Goal: Complete application form

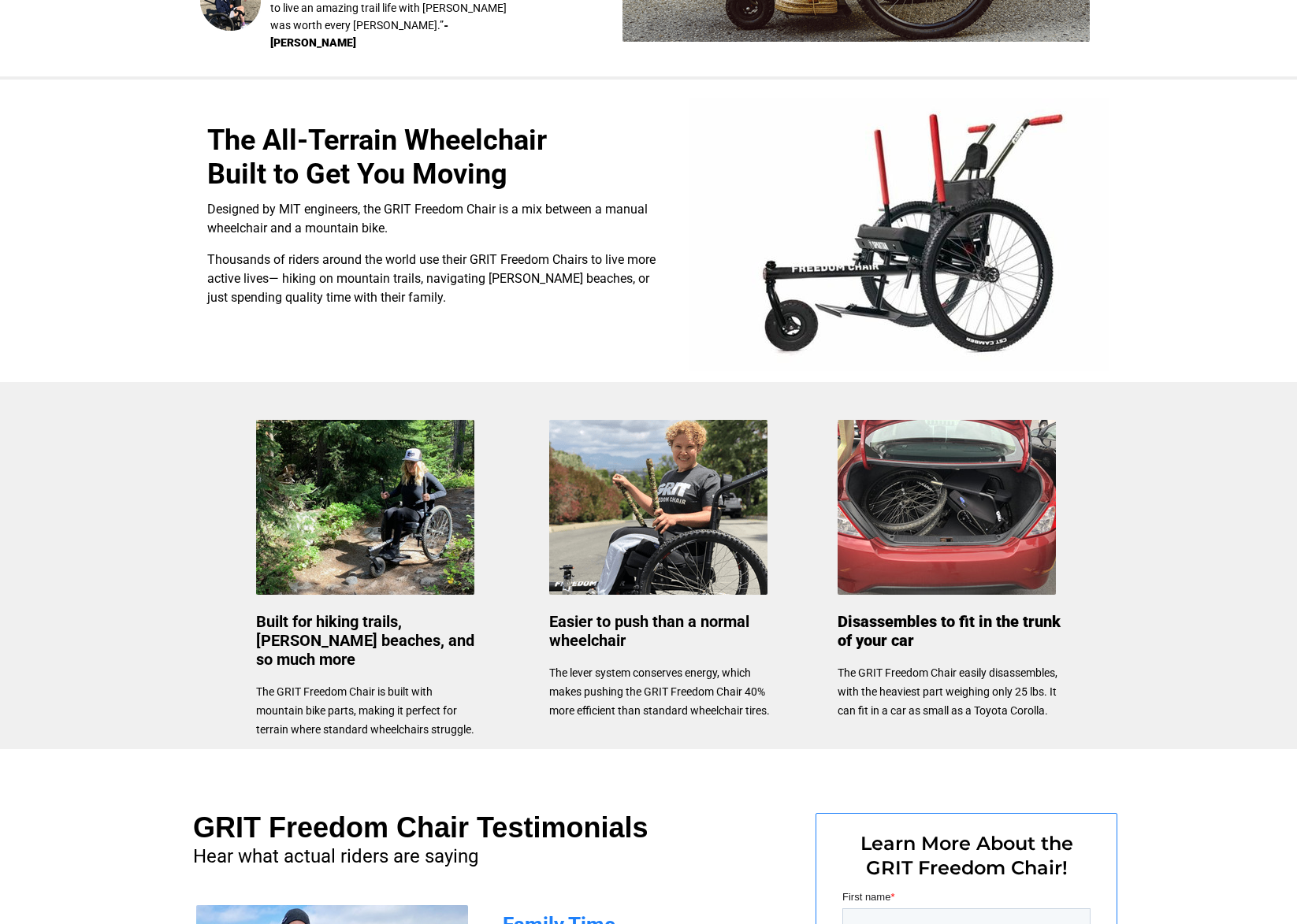
scroll to position [406, 0]
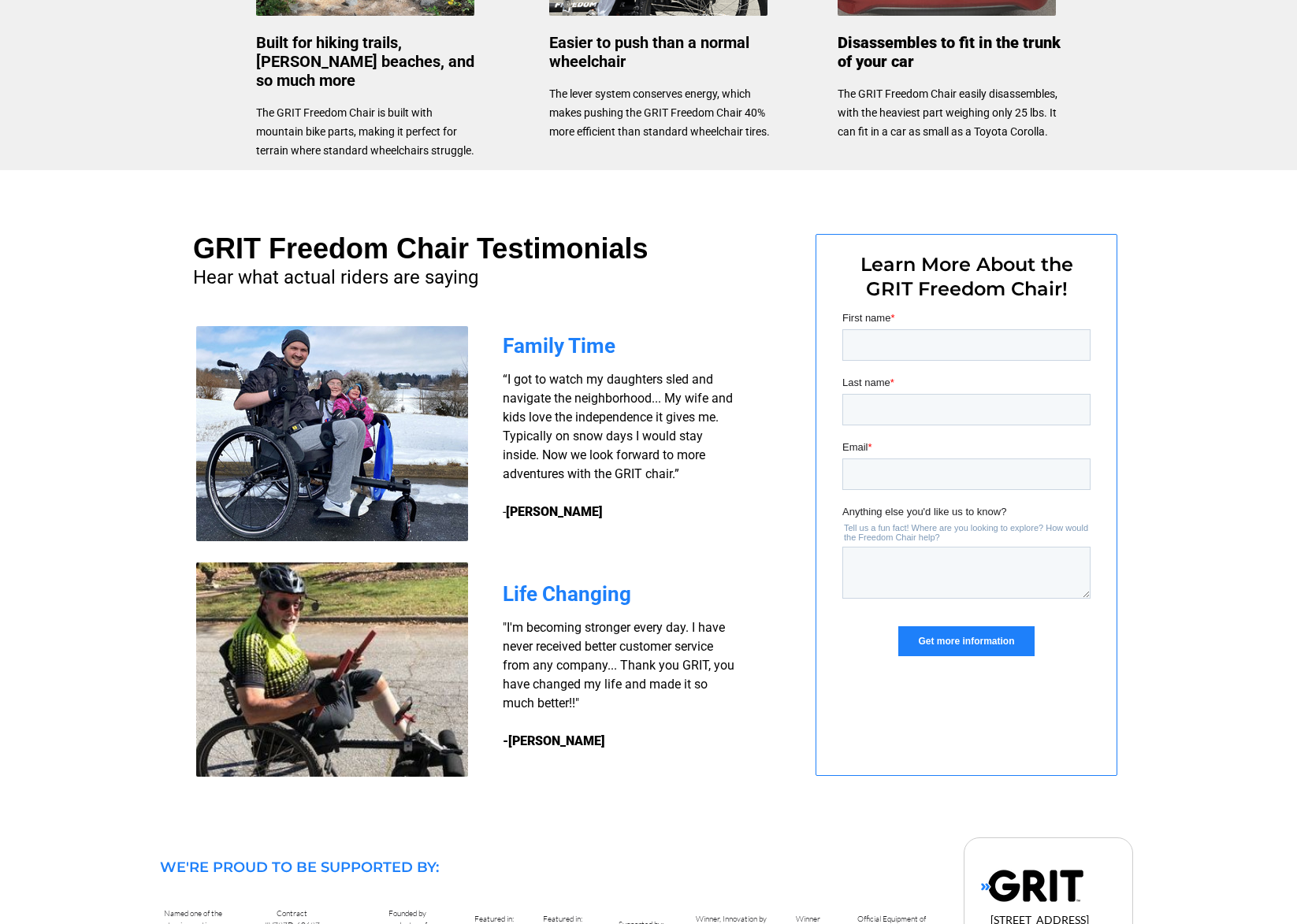
scroll to position [985, 0]
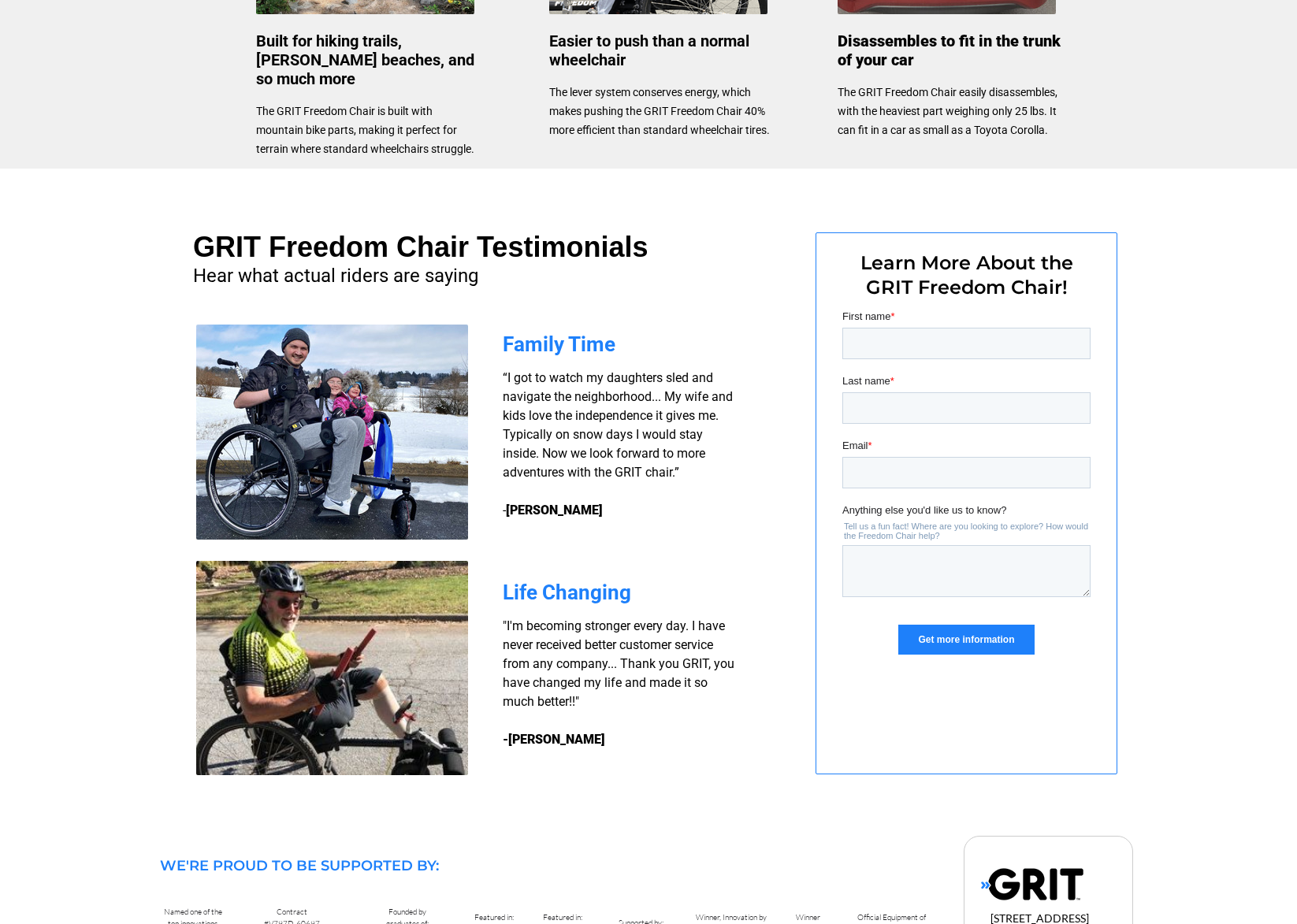
click at [866, 375] on span "Last name" at bounding box center [866, 381] width 48 height 12
click at [866, 392] on input "Last name *" at bounding box center [966, 408] width 248 height 32
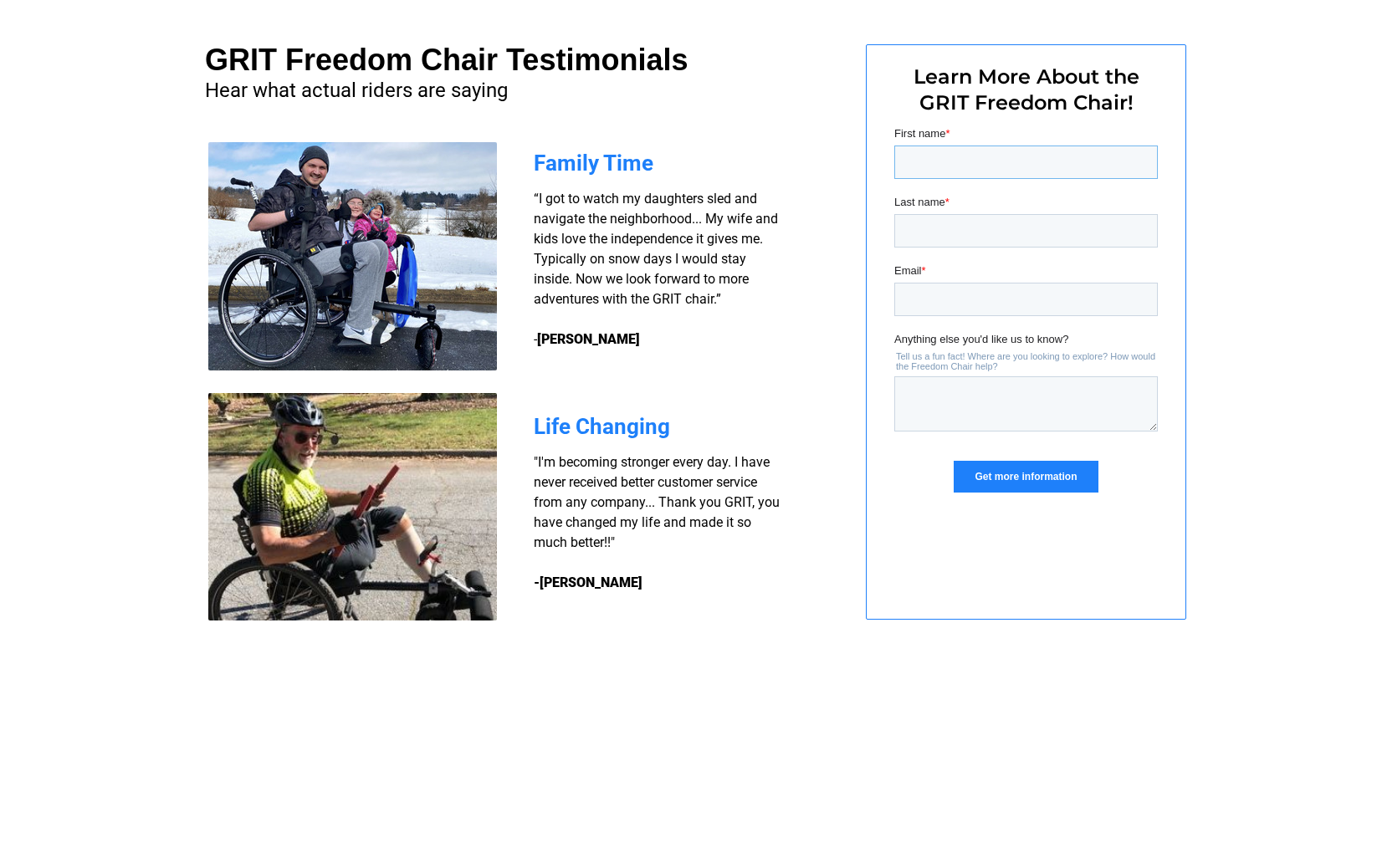
click at [901, 152] on input "First name *" at bounding box center [1026, 162] width 263 height 34
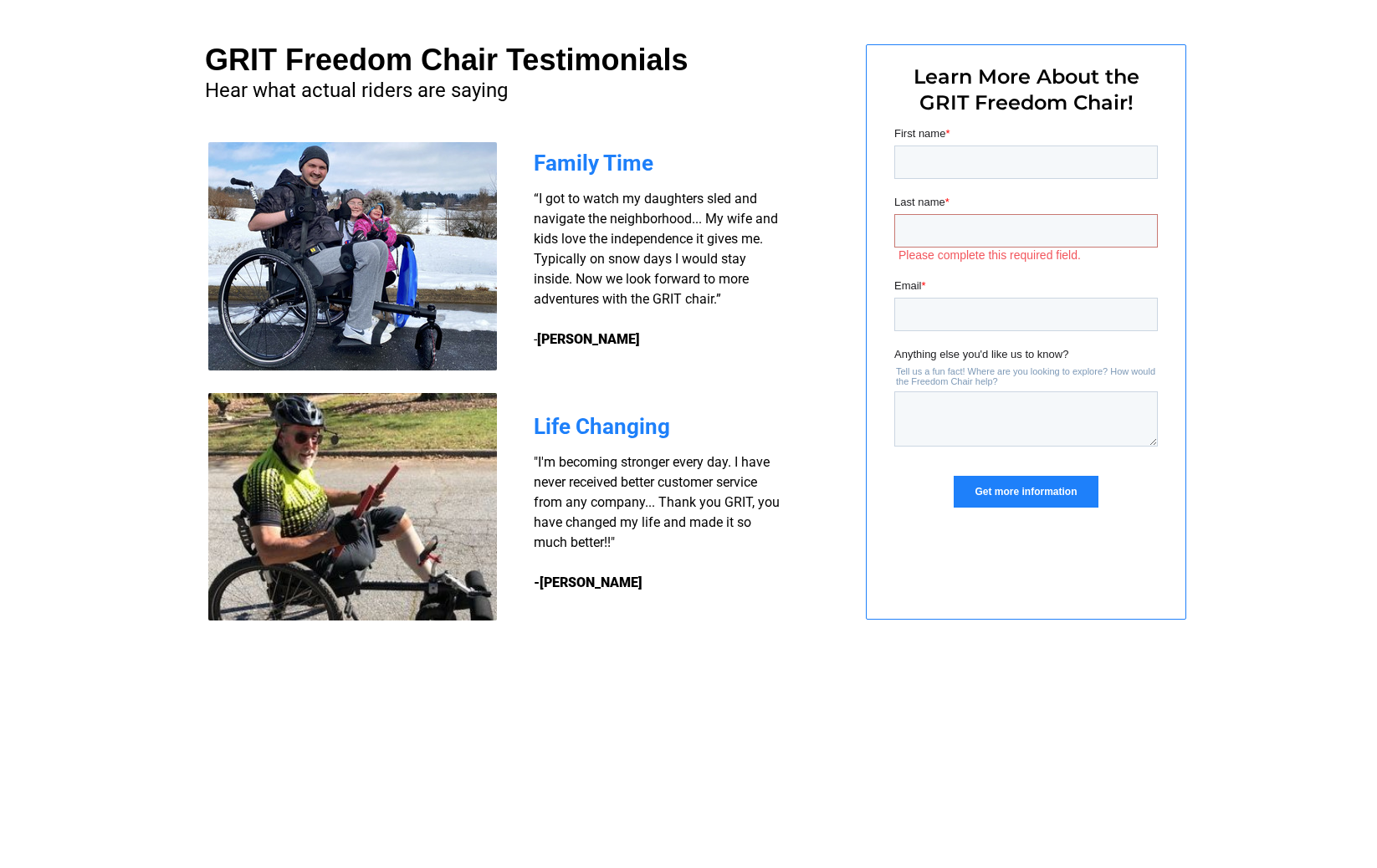
scroll to position [1247, 0]
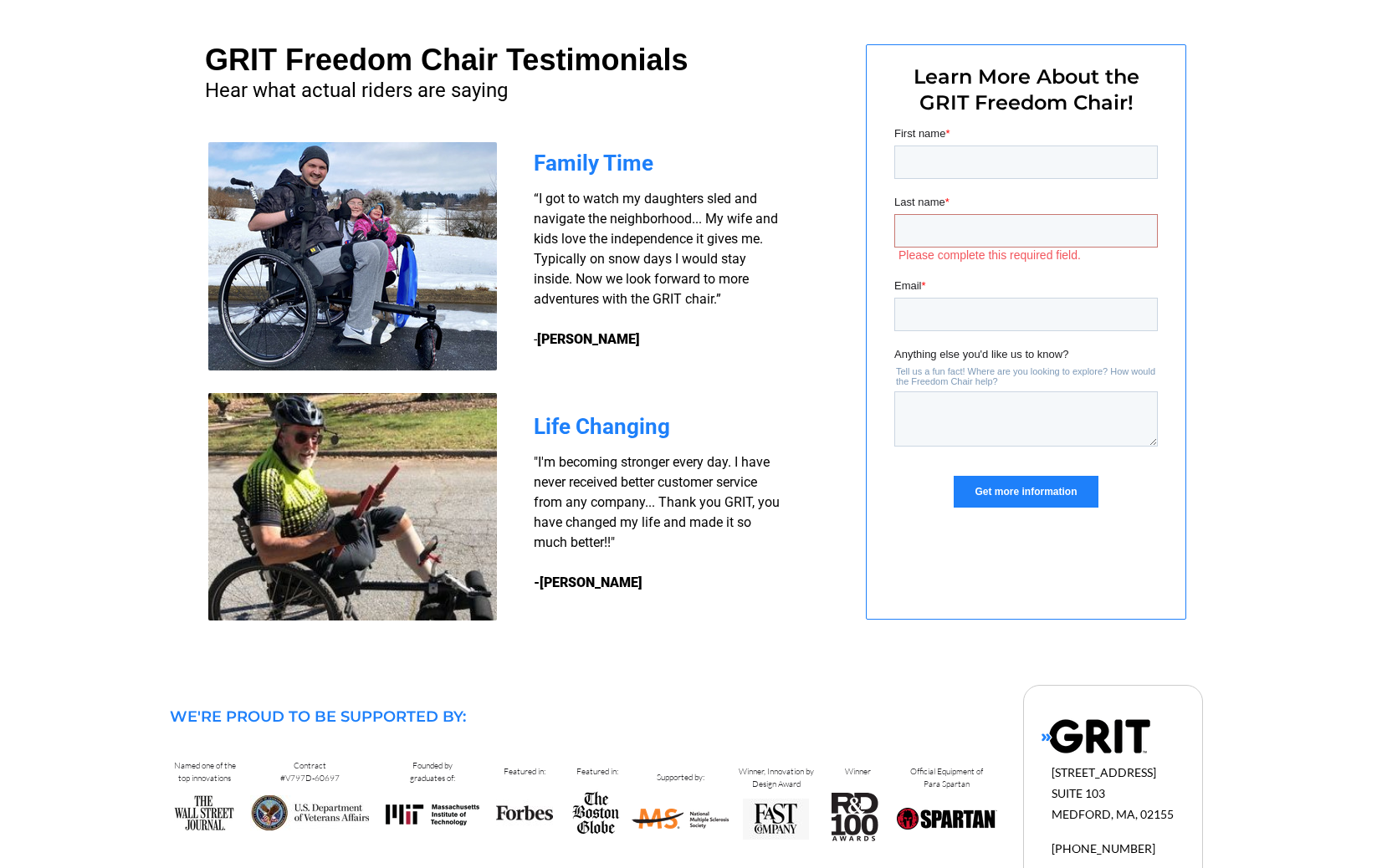
type input "Randy"
type input "Moore"
type input "rkeithmoore43@gmail.com"
type input "Randy"
type input "Moore"
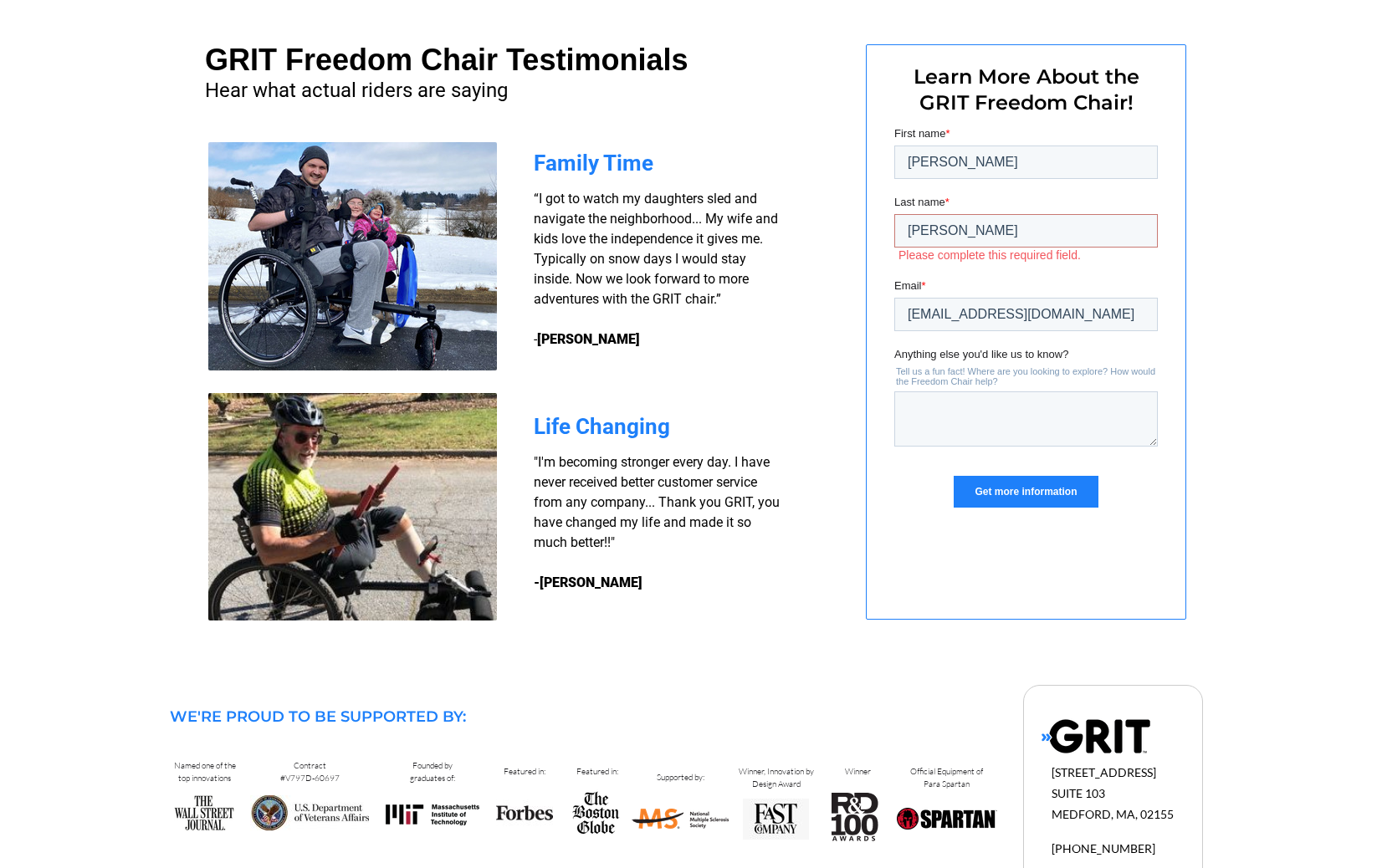
type input "rkeithmoore43@gmail.com"
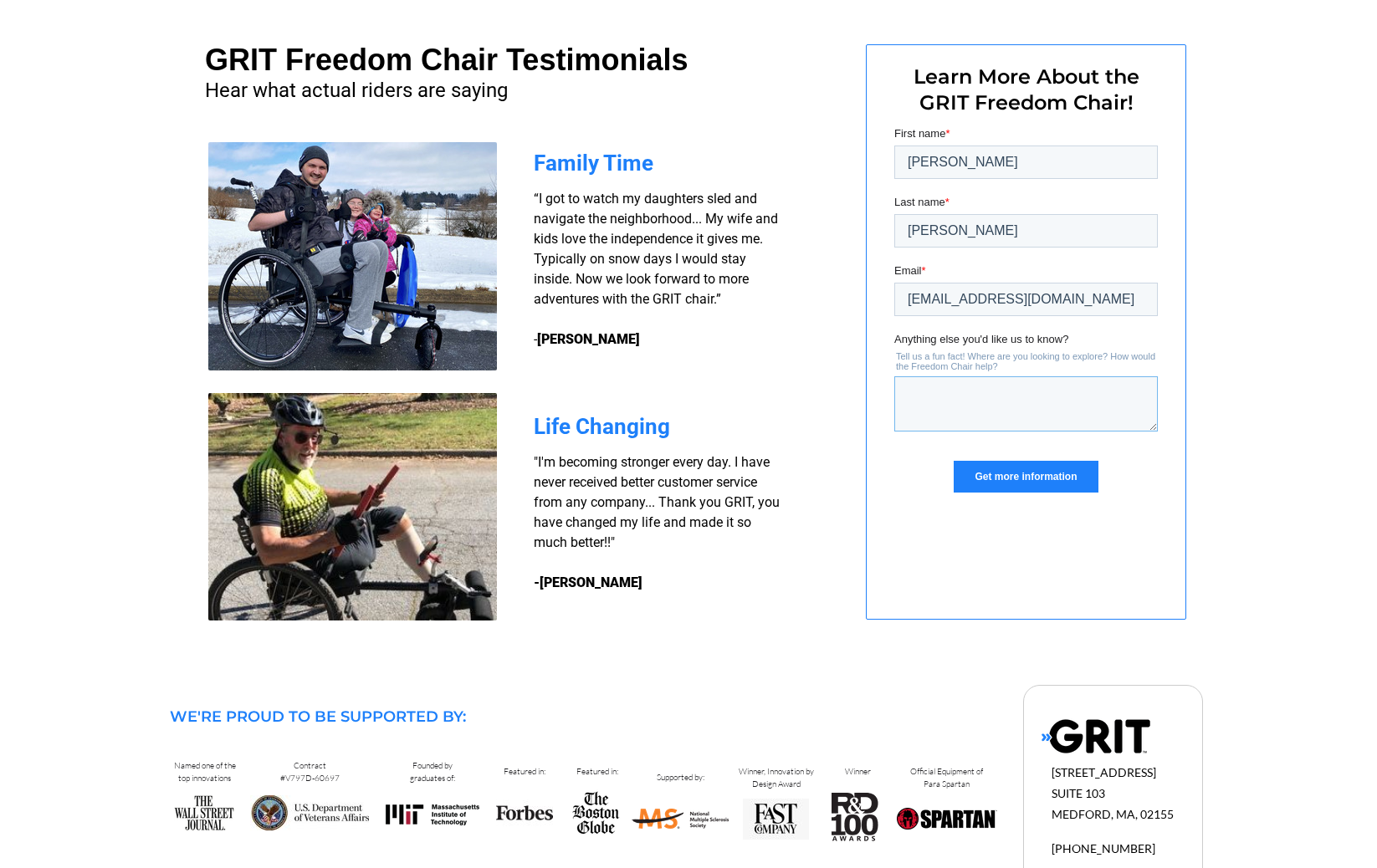
click at [905, 431] on textarea "Anything else you'd like us to know?" at bounding box center [1026, 403] width 263 height 55
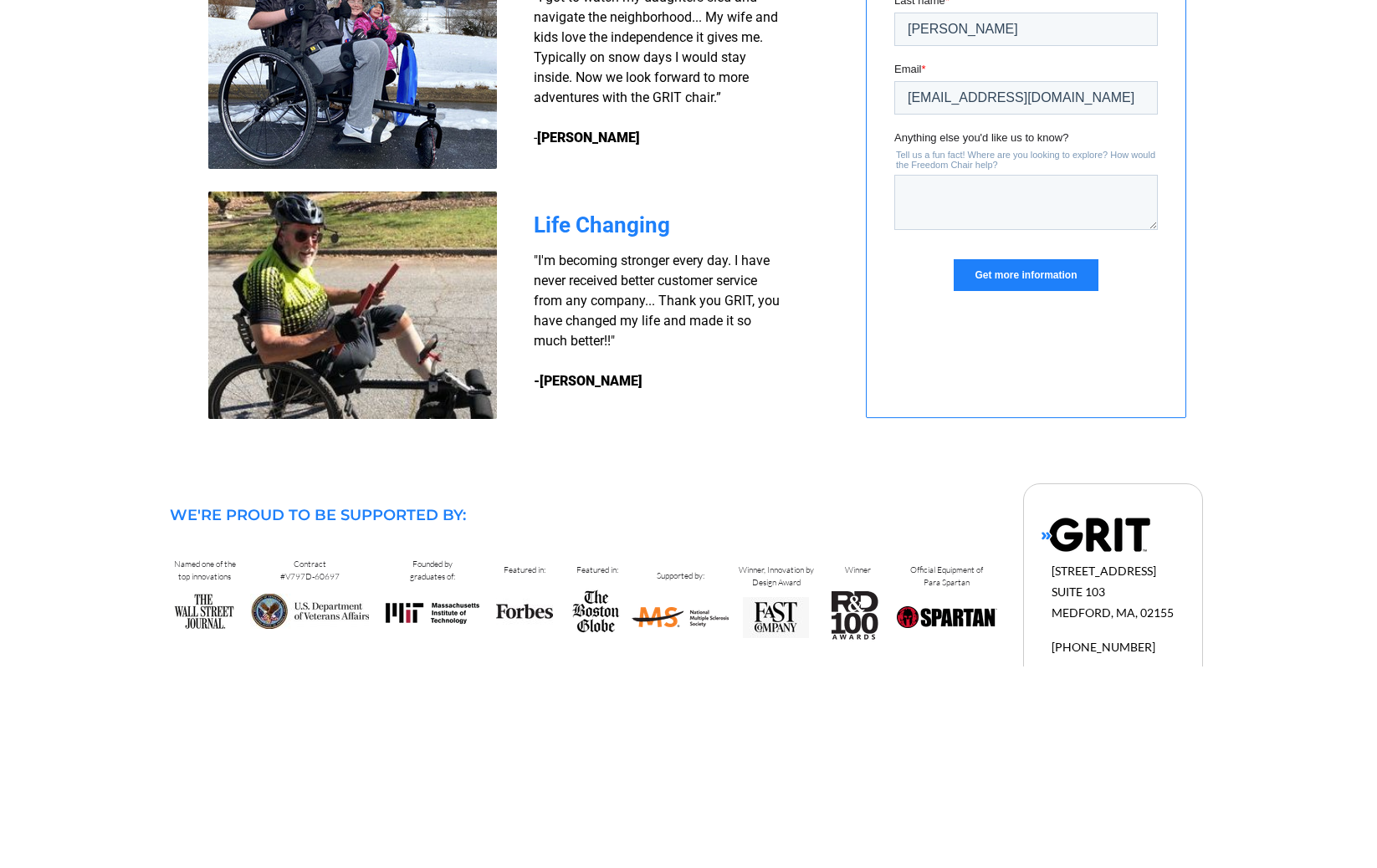
click at [1029, 292] on input "Get more information" at bounding box center [1026, 276] width 144 height 32
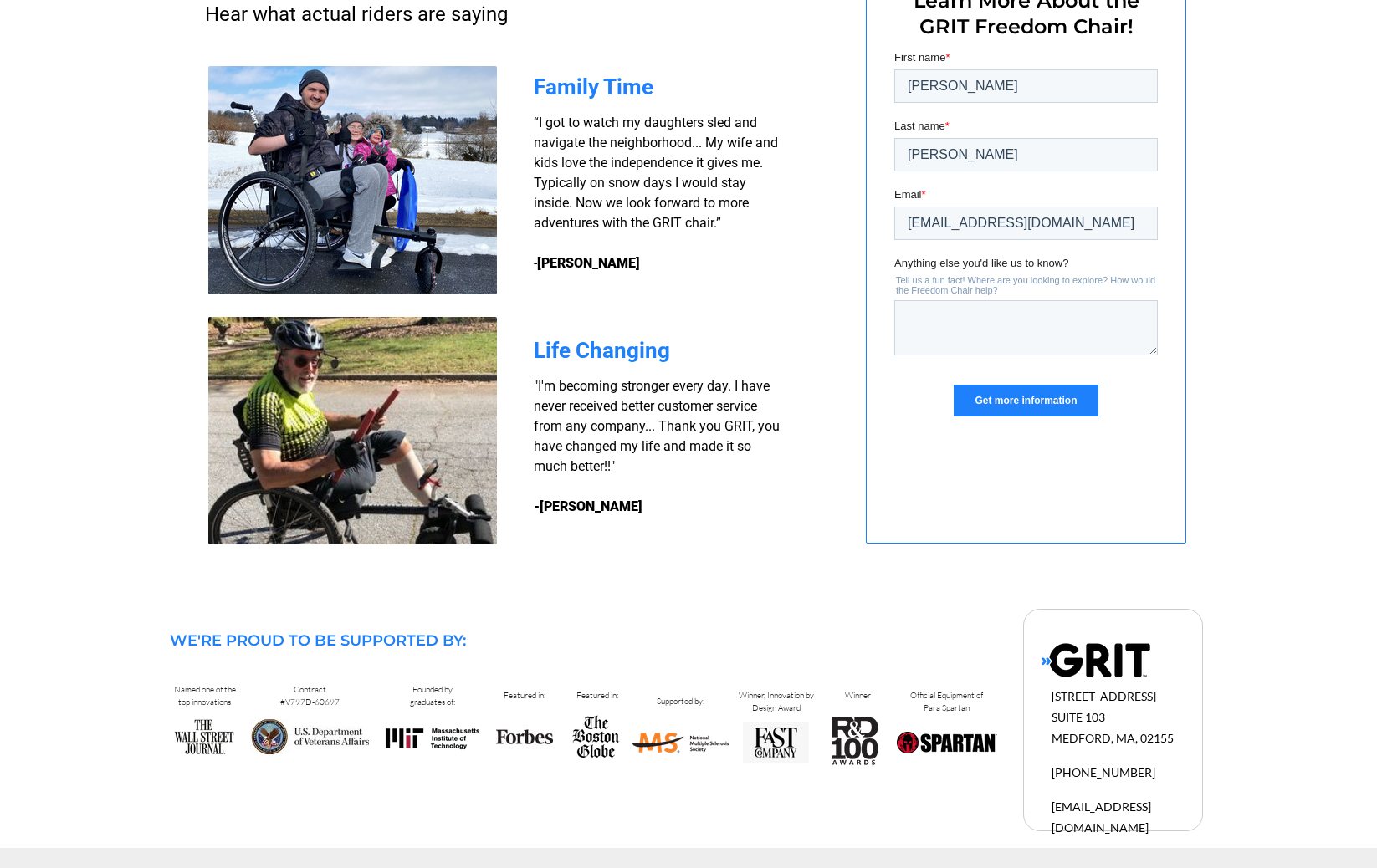
click at [1016, 398] on input "Get more information" at bounding box center [1026, 400] width 144 height 32
click at [929, 337] on textarea "Anything else you'd like us to know?" at bounding box center [1026, 327] width 263 height 55
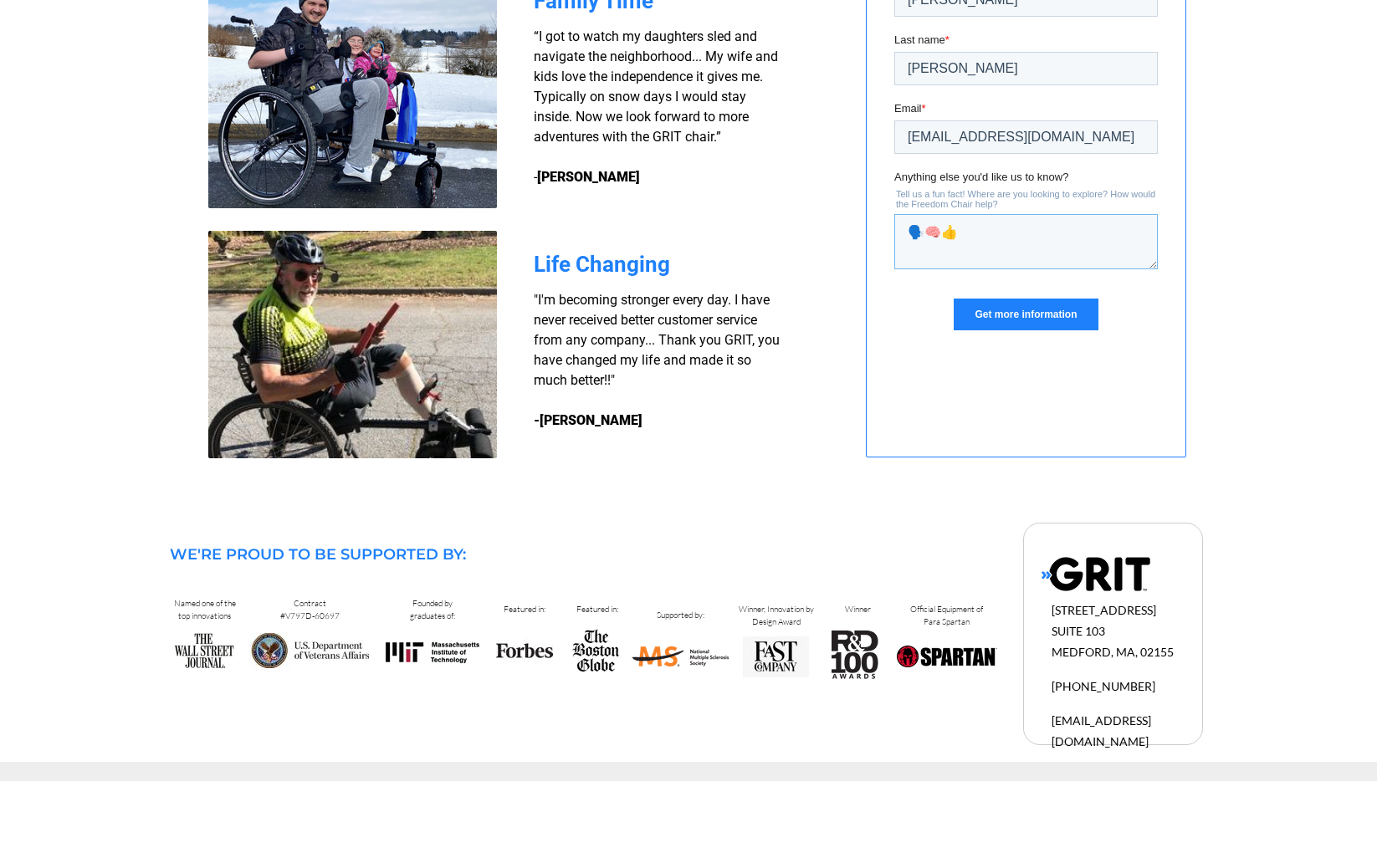
type textarea "🗣️🧠👍"
click at [1033, 314] on input "Get more information" at bounding box center [1026, 314] width 144 height 32
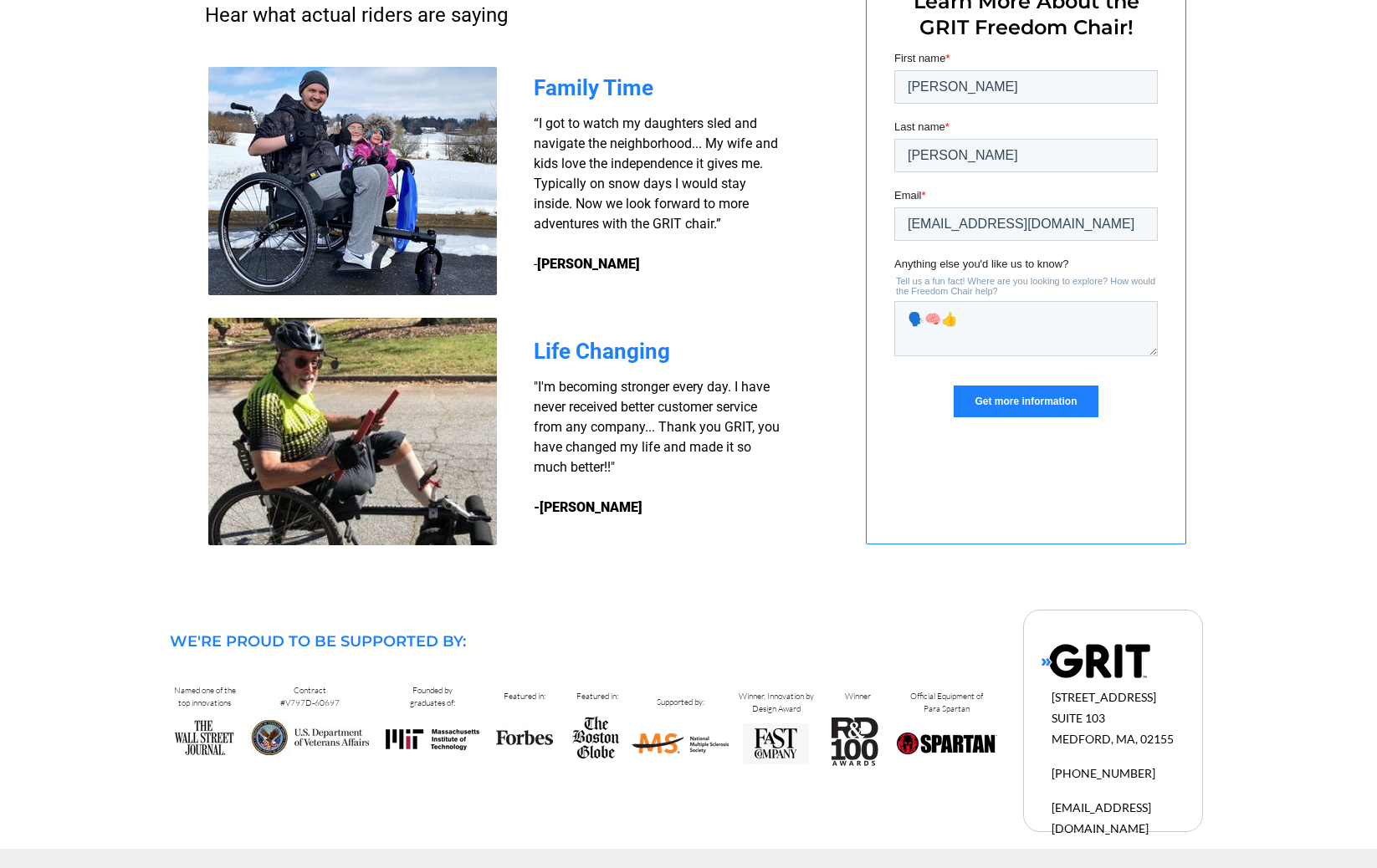
scroll to position [1324, 0]
click at [1027, 404] on input "Get more information" at bounding box center [1026, 400] width 144 height 32
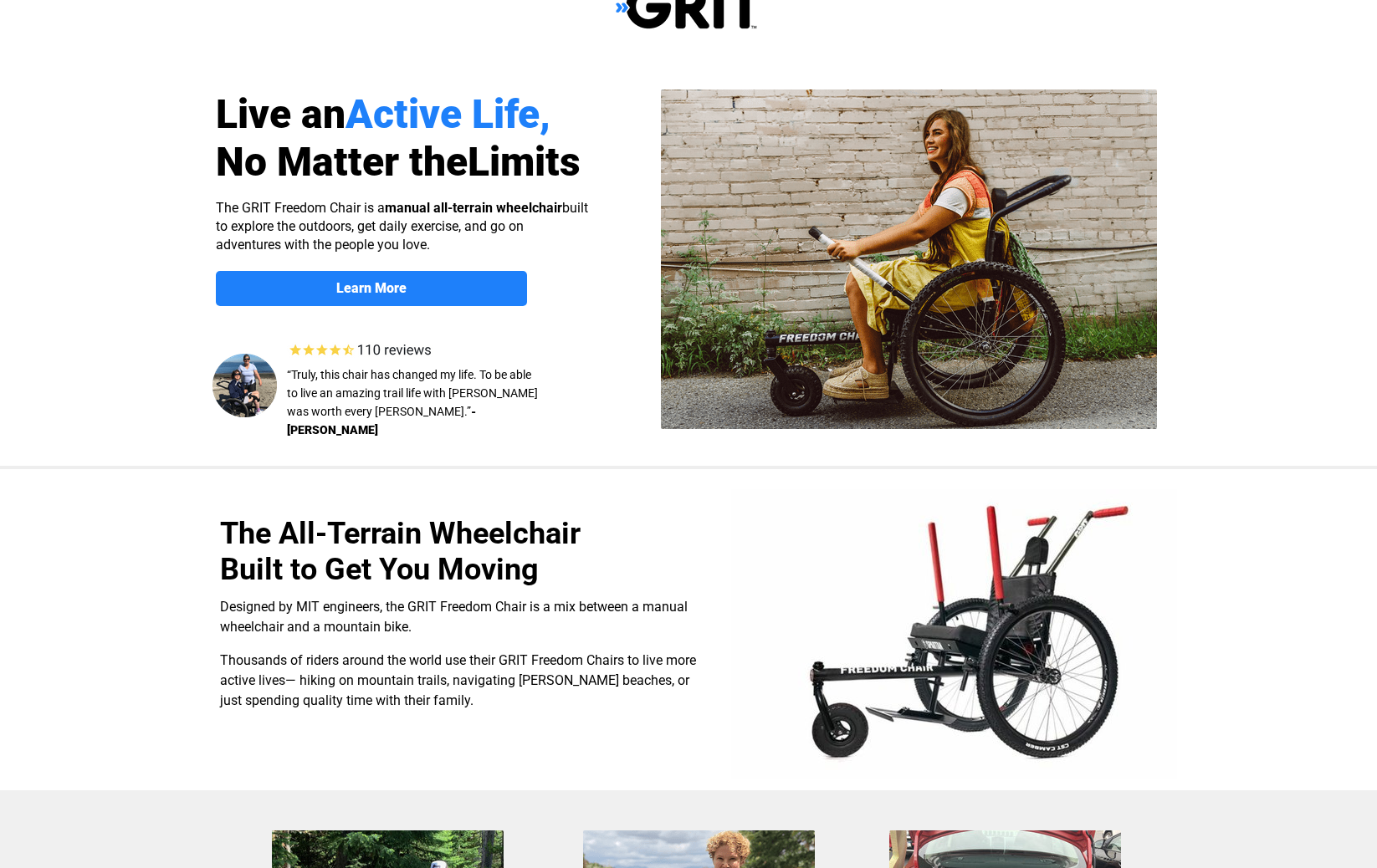
scroll to position [0, 0]
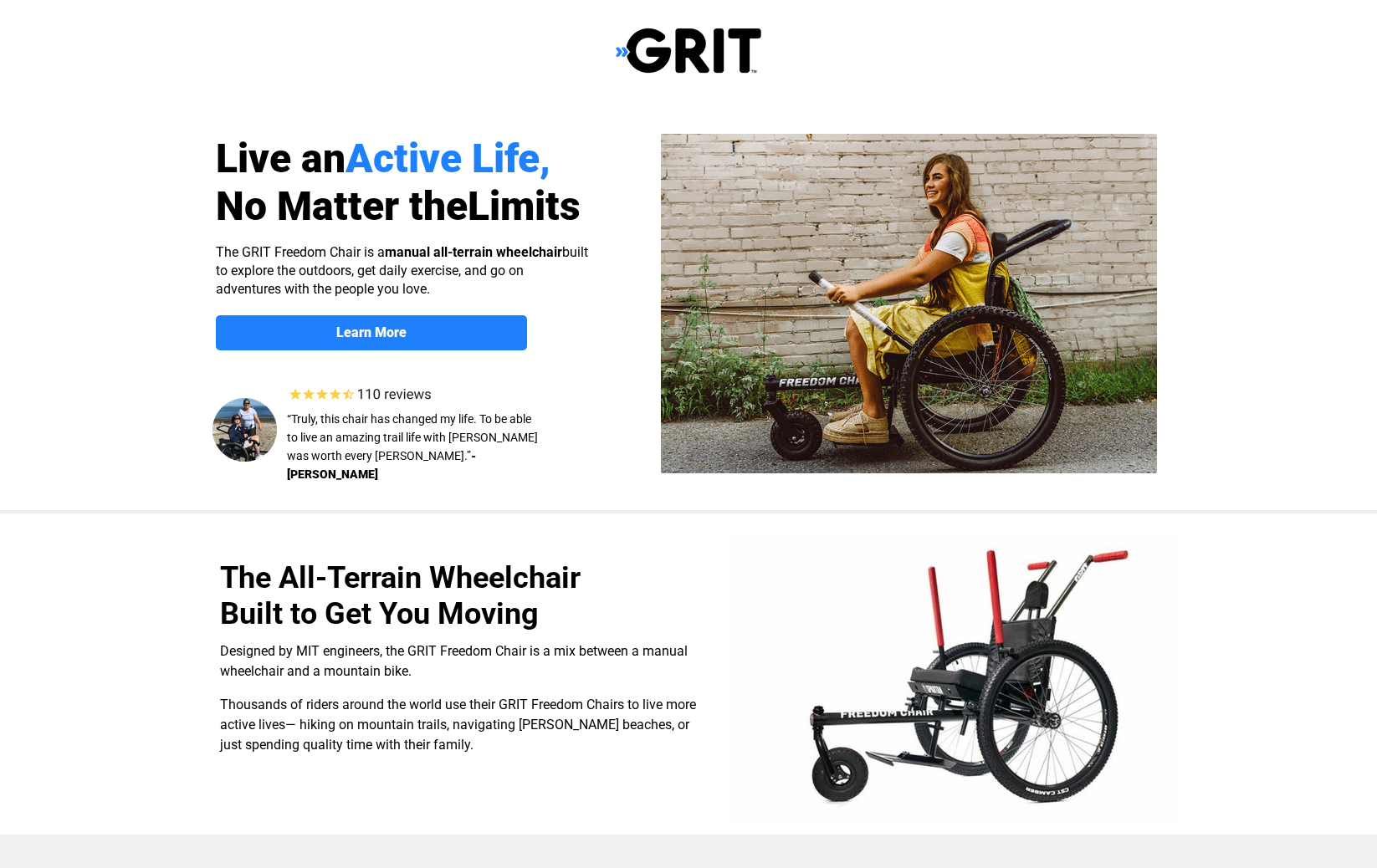
click at [791, 321] on img at bounding box center [908, 303] width 495 height 340
click at [385, 334] on strong "Learn More" at bounding box center [371, 332] width 70 height 16
